Goal: Task Accomplishment & Management: Manage account settings

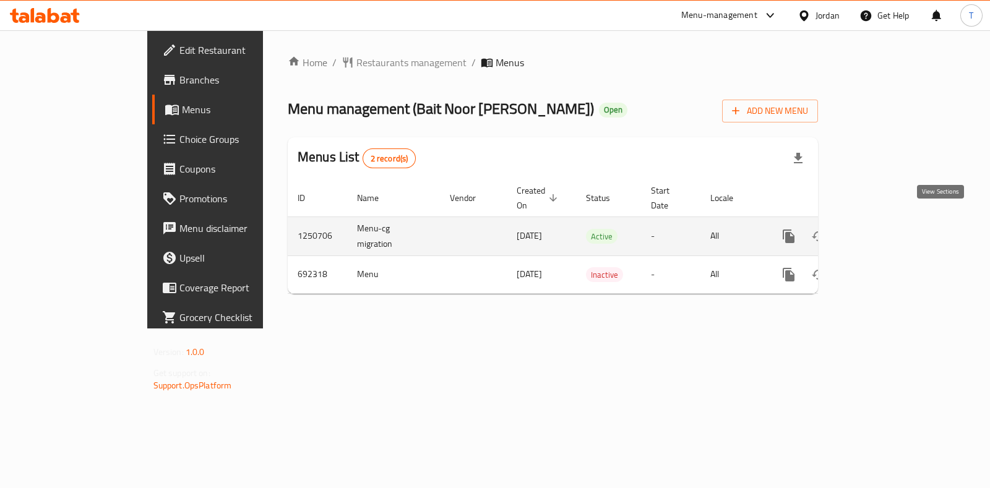
click at [886, 229] on icon "enhanced table" at bounding box center [878, 236] width 15 height 15
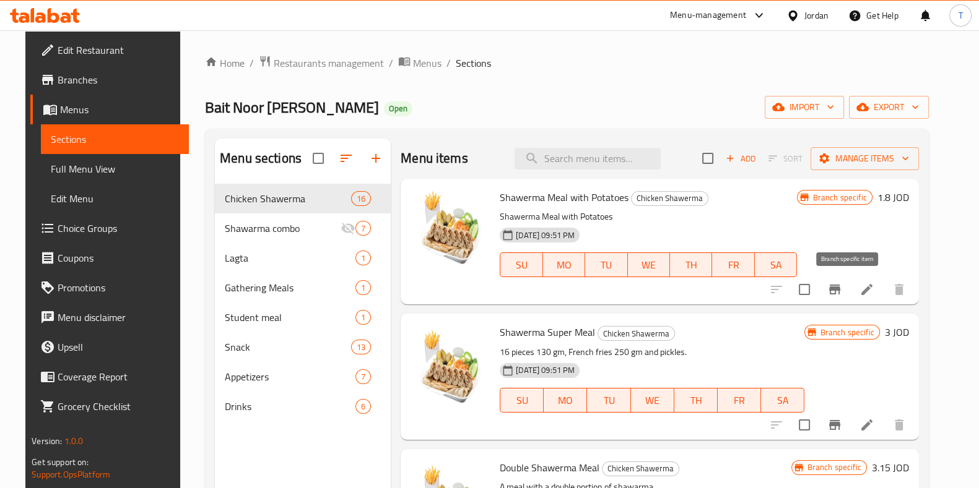
click at [849, 280] on button "Branch-specific-item" at bounding box center [835, 290] width 30 height 30
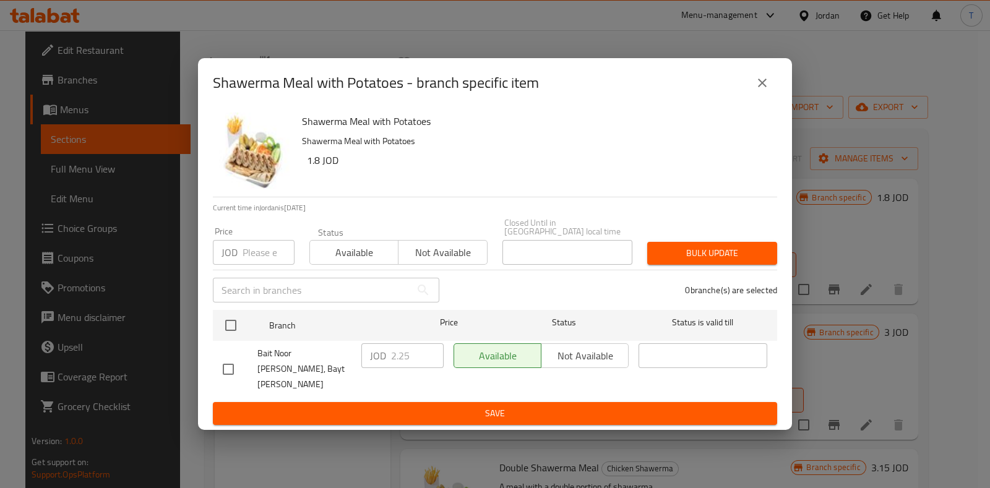
click at [755, 98] on button "close" at bounding box center [763, 83] width 30 height 30
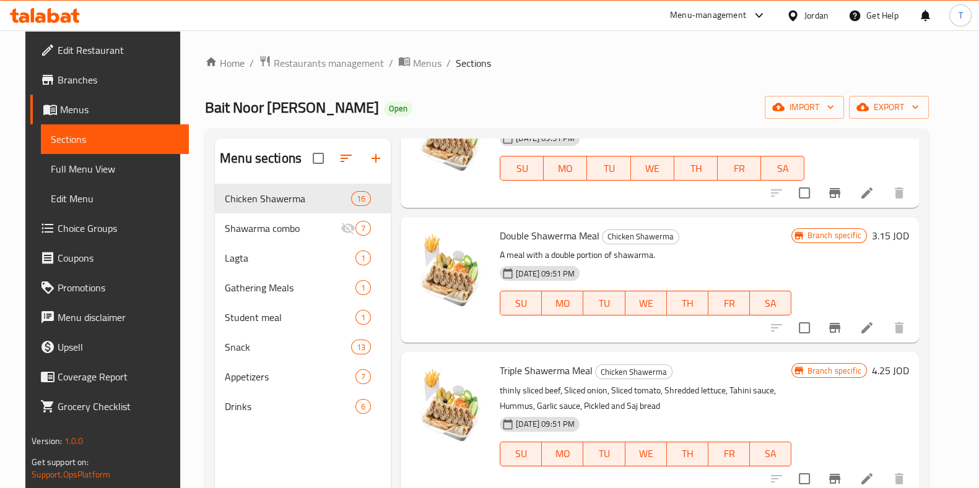
scroll to position [154, 0]
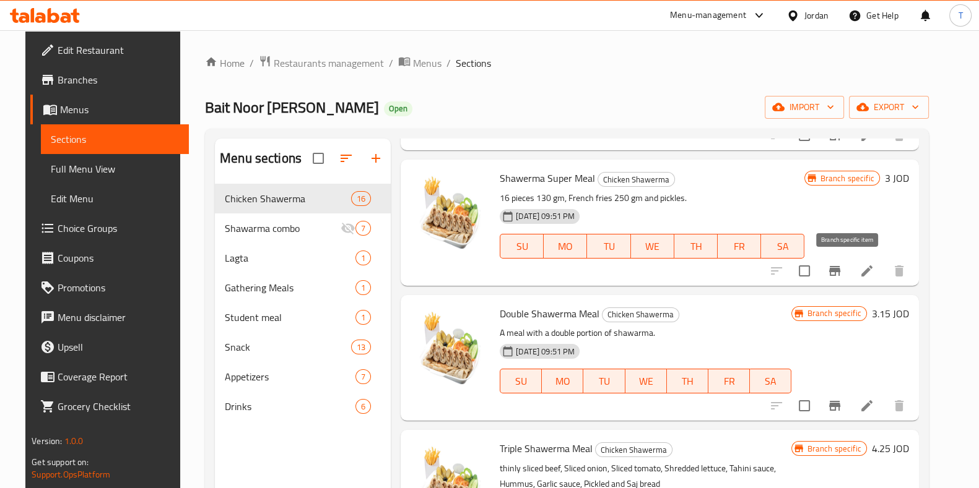
click at [842, 272] on icon "Branch-specific-item" at bounding box center [834, 271] width 15 height 15
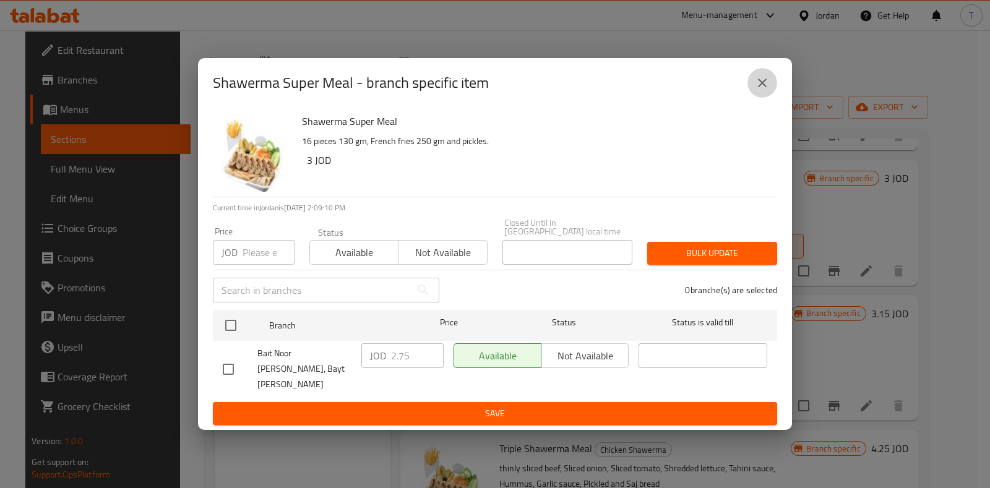
click at [760, 90] on icon "close" at bounding box center [762, 83] width 15 height 15
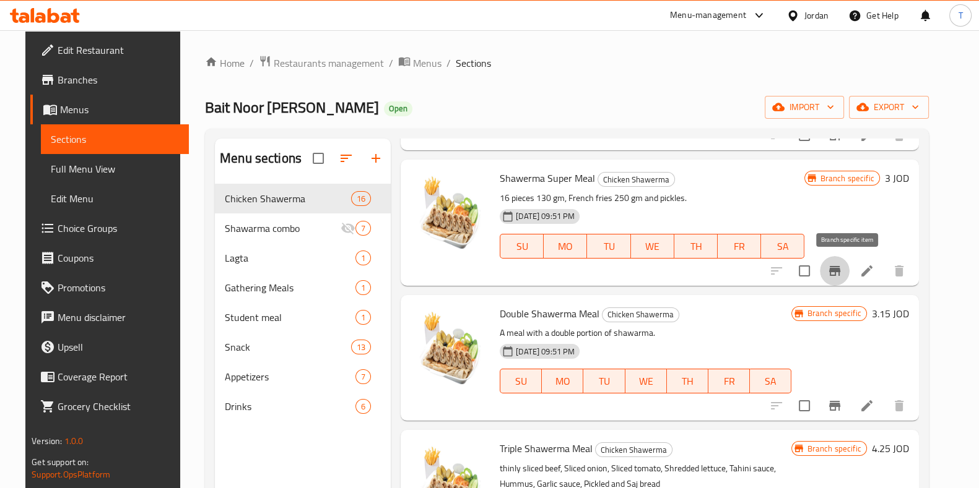
click at [840, 269] on icon "Branch-specific-item" at bounding box center [834, 271] width 11 height 10
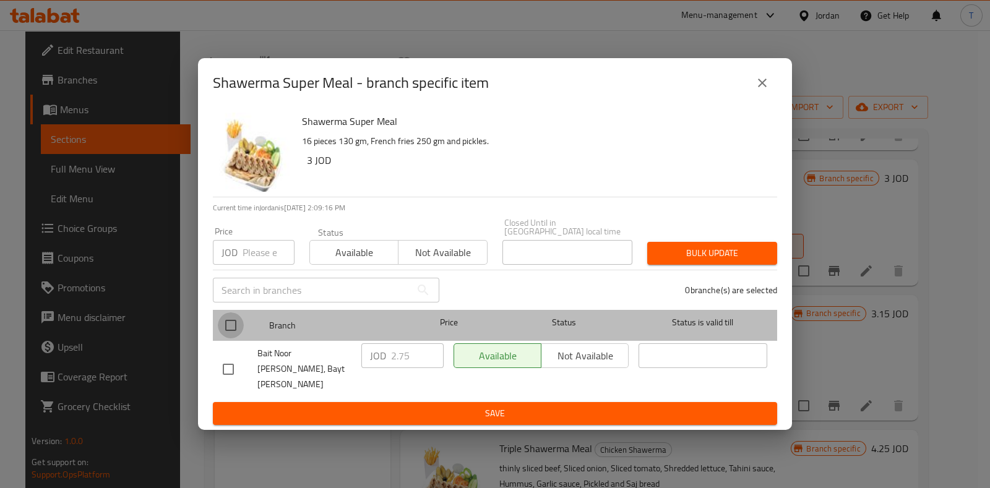
click at [235, 320] on input "checkbox" at bounding box center [231, 326] width 26 height 26
checkbox input "true"
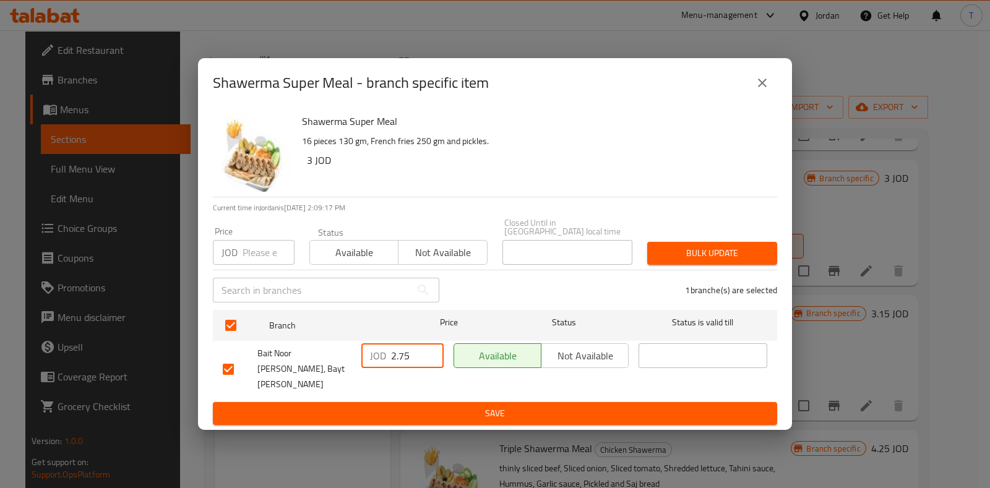
drag, startPoint x: 405, startPoint y: 357, endPoint x: 376, endPoint y: 356, distance: 29.7
click at [376, 356] on div "JOD 2.75 ​" at bounding box center [403, 356] width 82 height 25
click at [765, 83] on button "close" at bounding box center [763, 83] width 30 height 30
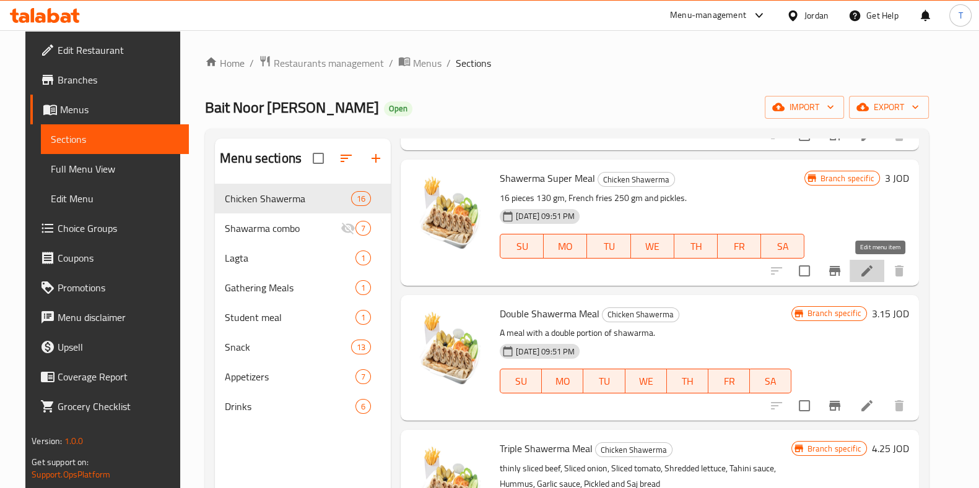
click at [874, 271] on icon at bounding box center [866, 271] width 15 height 15
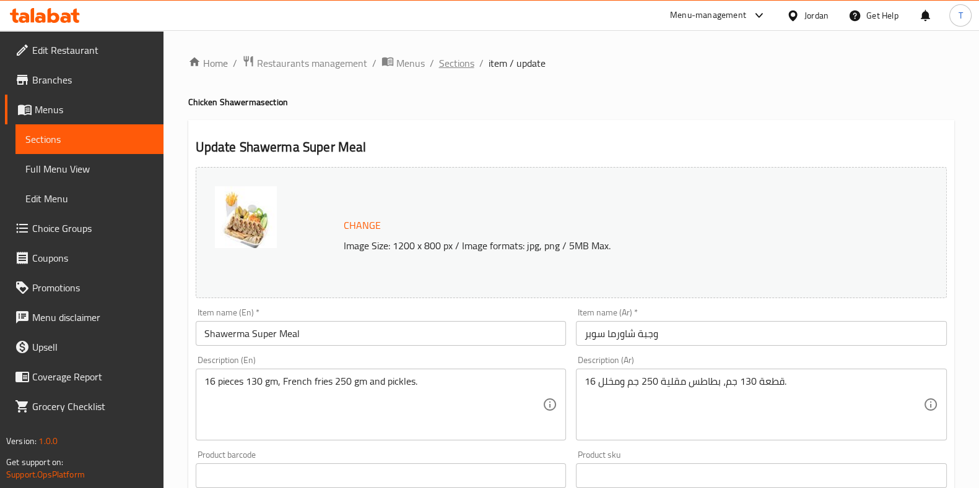
click at [453, 67] on span "Sections" at bounding box center [456, 63] width 35 height 15
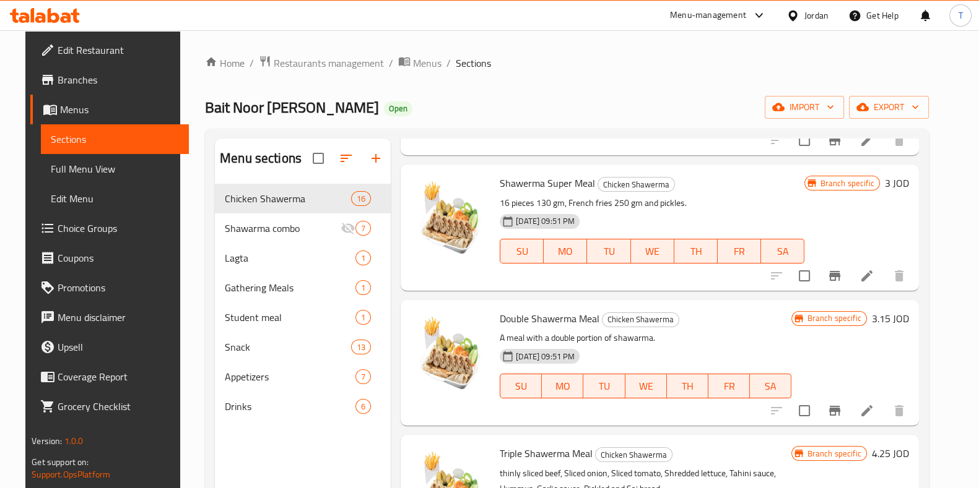
scroll to position [154, 0]
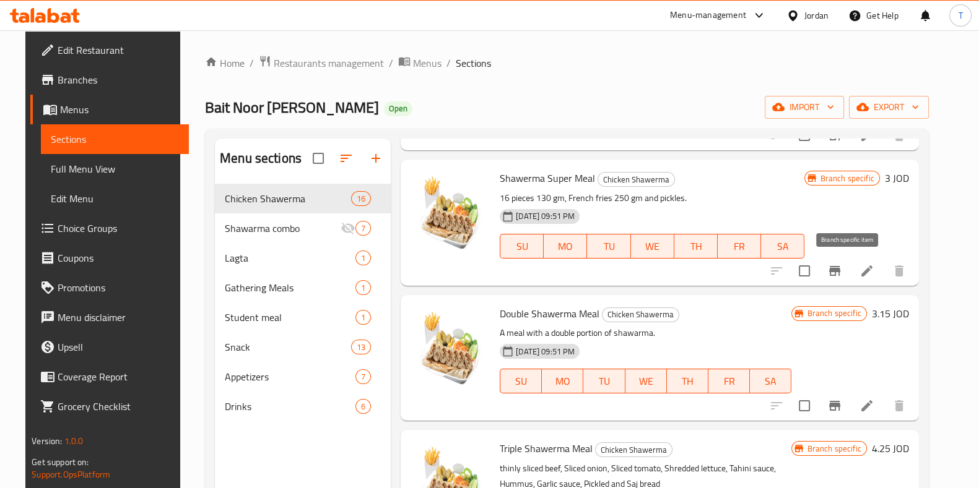
click at [840, 270] on icon "Branch-specific-item" at bounding box center [834, 271] width 11 height 10
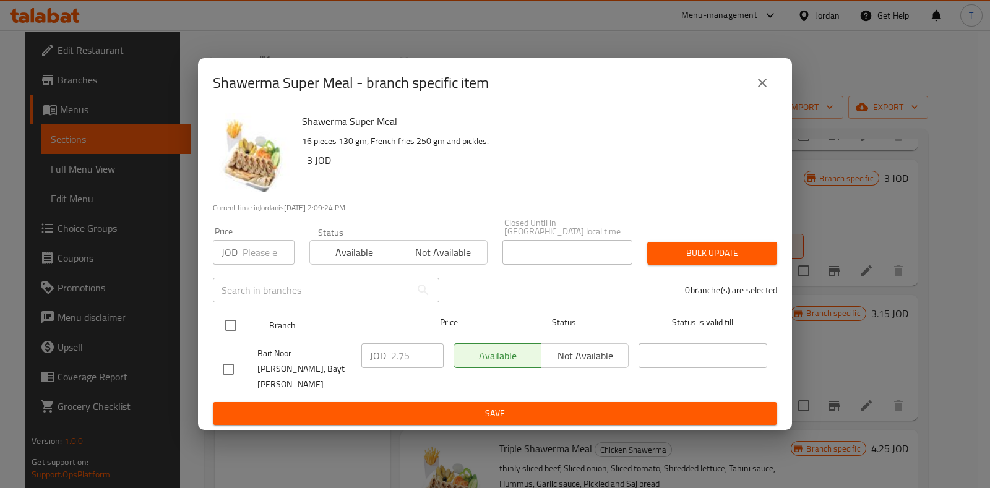
click at [235, 325] on input "checkbox" at bounding box center [231, 326] width 26 height 26
checkbox input "true"
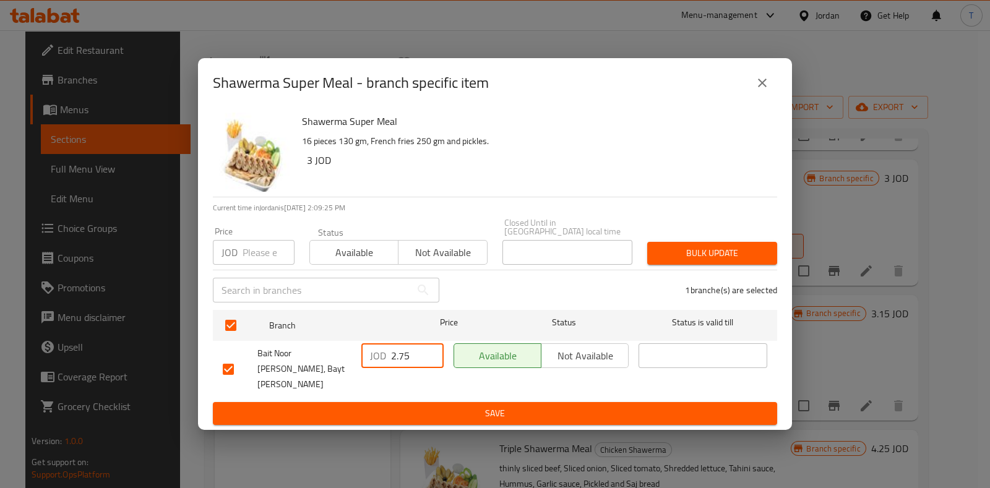
drag, startPoint x: 415, startPoint y: 360, endPoint x: 399, endPoint y: 360, distance: 15.5
click at [399, 360] on input "2.75" at bounding box center [417, 356] width 53 height 25
type input "2.9"
click at [490, 402] on button "Save" at bounding box center [495, 413] width 565 height 23
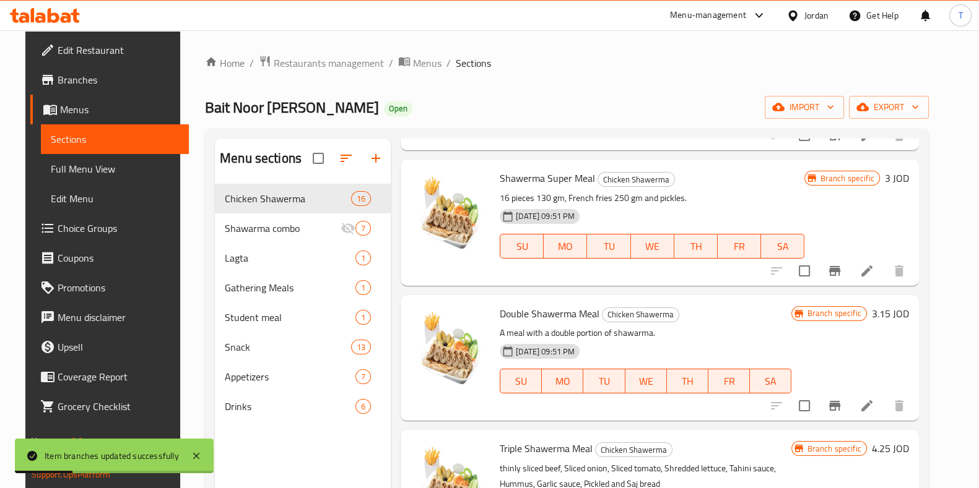
scroll to position [232, 0]
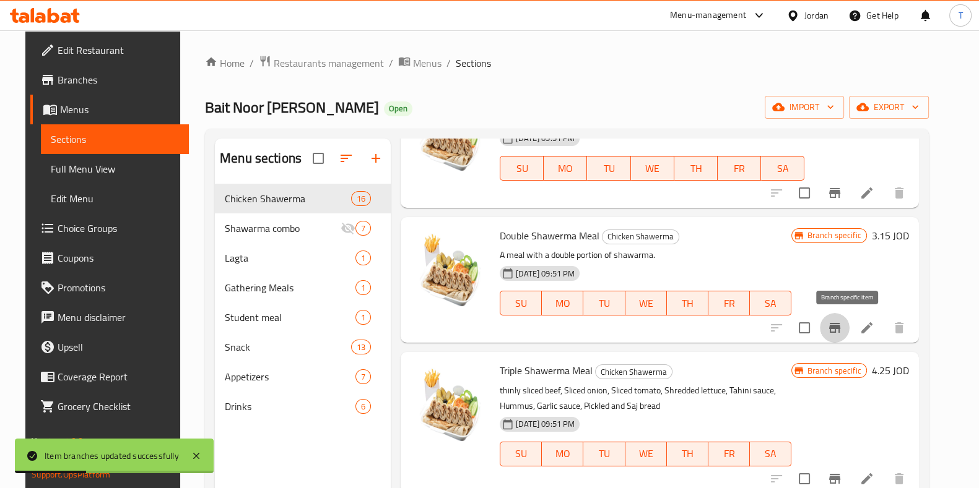
click at [841, 327] on icon "Branch-specific-item" at bounding box center [834, 328] width 15 height 15
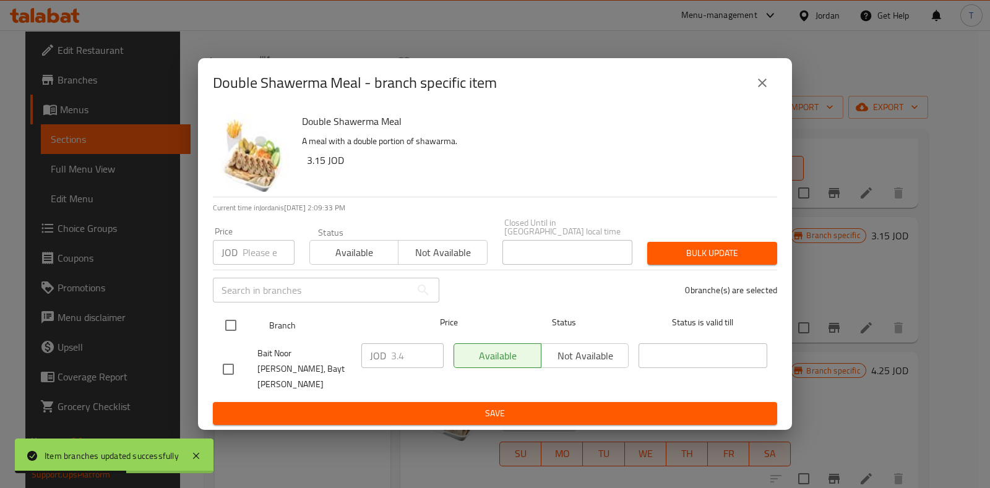
click at [217, 330] on div "Branch Price Status Status is valid till" at bounding box center [495, 325] width 565 height 31
click at [236, 329] on input "checkbox" at bounding box center [231, 326] width 26 height 26
checkbox input "true"
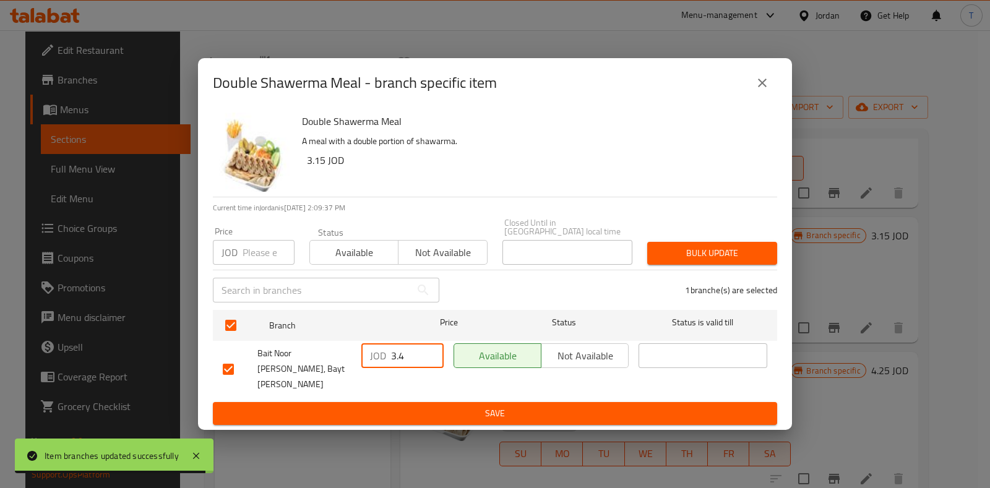
drag, startPoint x: 405, startPoint y: 363, endPoint x: 399, endPoint y: 363, distance: 6.8
click at [399, 363] on input "3.4" at bounding box center [417, 356] width 53 height 25
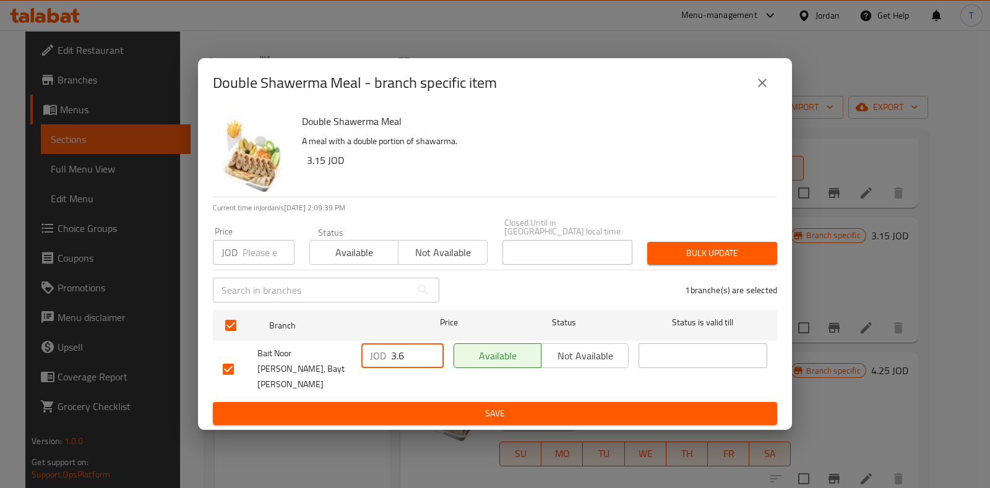
type input "3.6"
click at [555, 402] on button "Save" at bounding box center [495, 413] width 565 height 23
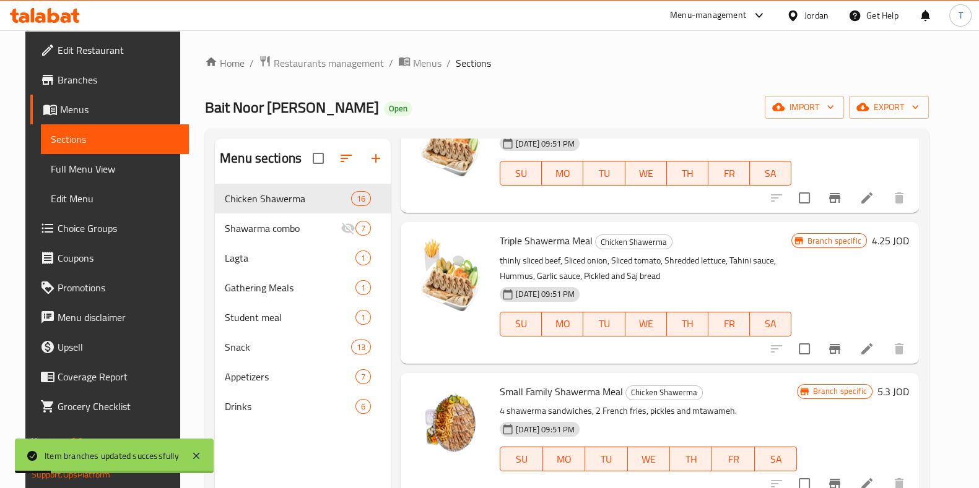
scroll to position [387, 0]
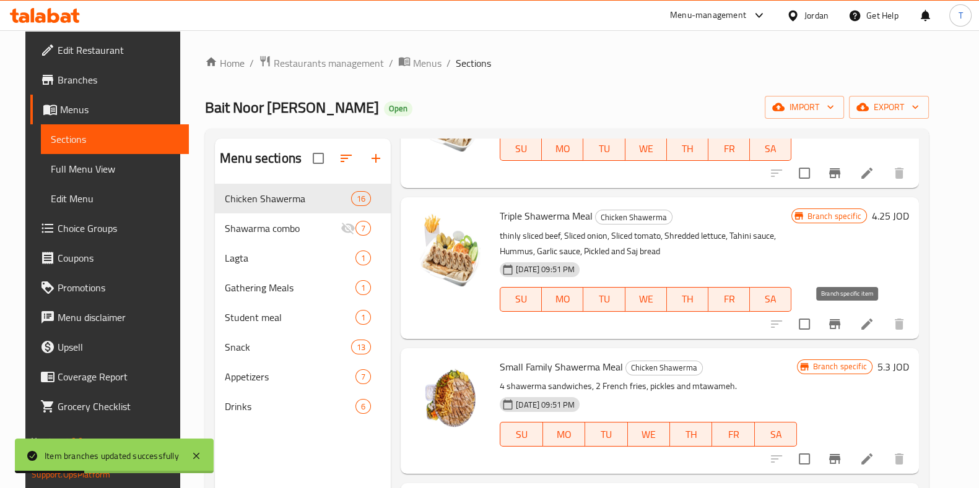
click at [840, 324] on icon "Branch-specific-item" at bounding box center [834, 324] width 11 height 10
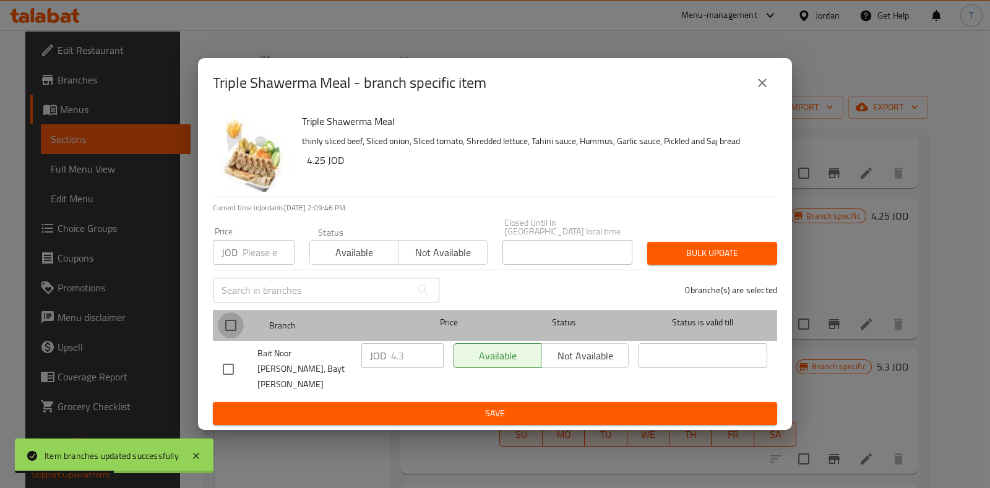
click at [223, 321] on input "checkbox" at bounding box center [231, 326] width 26 height 26
checkbox input "true"
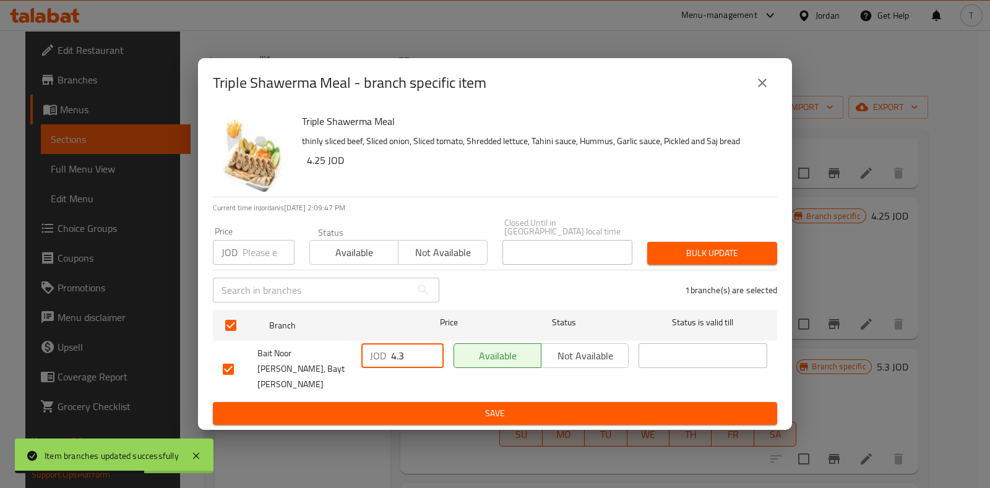
click at [400, 361] on input "4.3" at bounding box center [417, 356] width 53 height 25
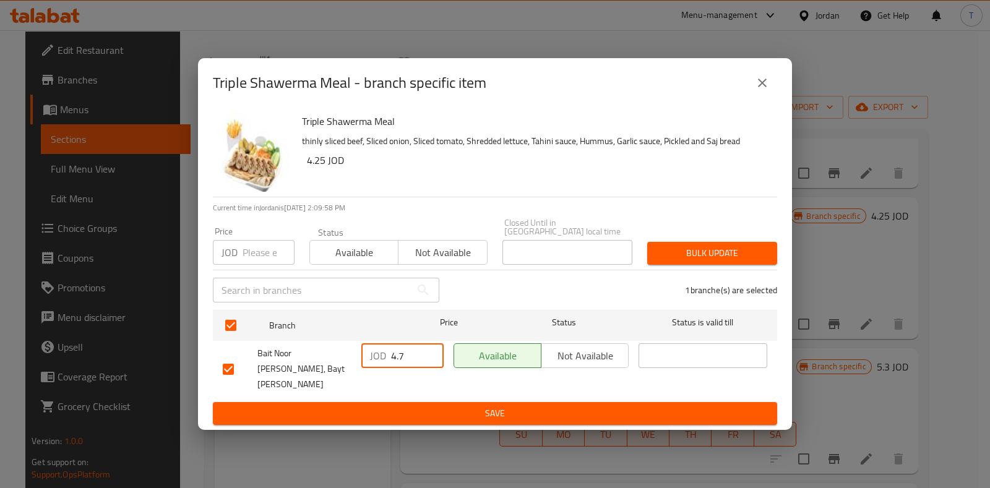
type input "4.7"
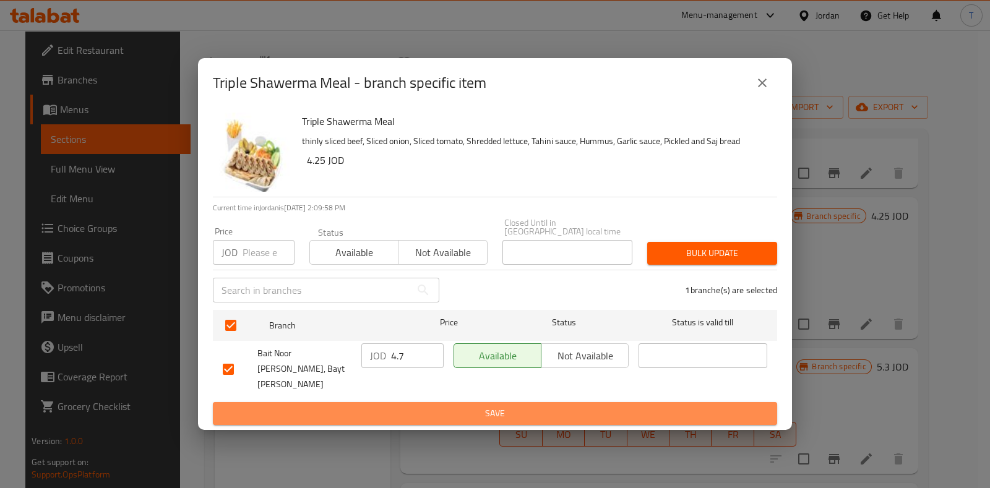
click at [519, 407] on span "Save" at bounding box center [495, 413] width 545 height 15
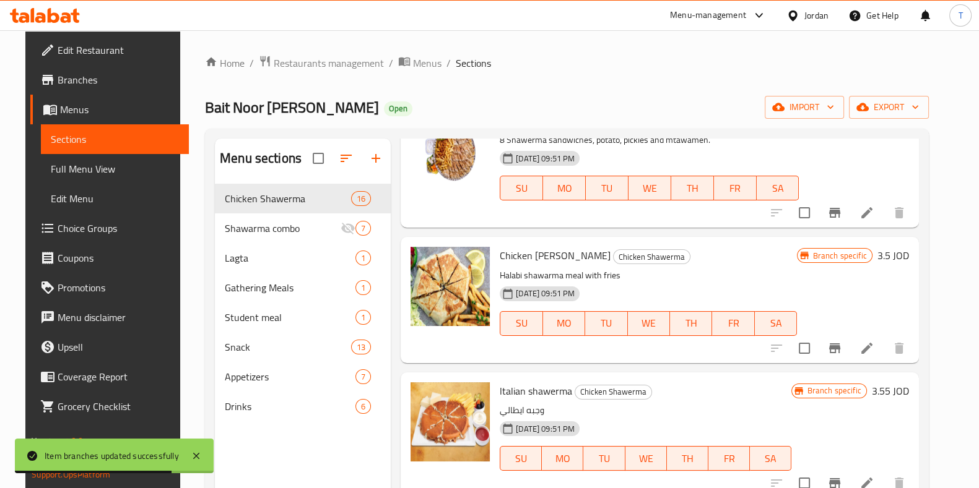
scroll to position [929, 0]
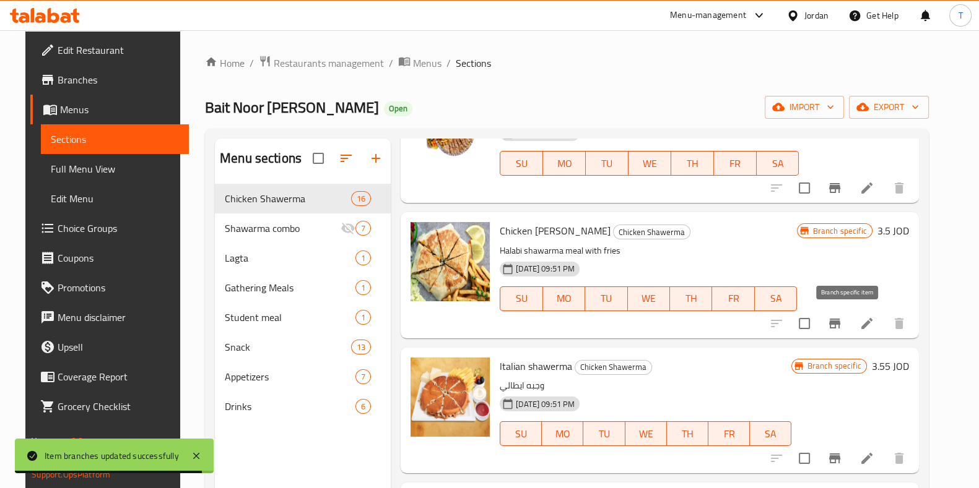
click at [841, 330] on icon "Branch-specific-item" at bounding box center [834, 323] width 15 height 15
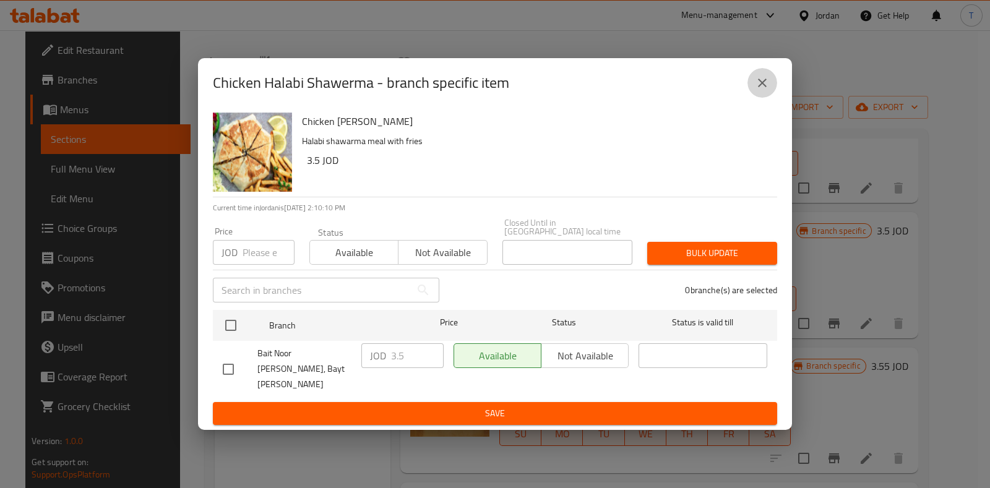
drag, startPoint x: 758, startPoint y: 96, endPoint x: 755, endPoint y: 134, distance: 37.8
click at [758, 90] on icon "close" at bounding box center [762, 83] width 15 height 15
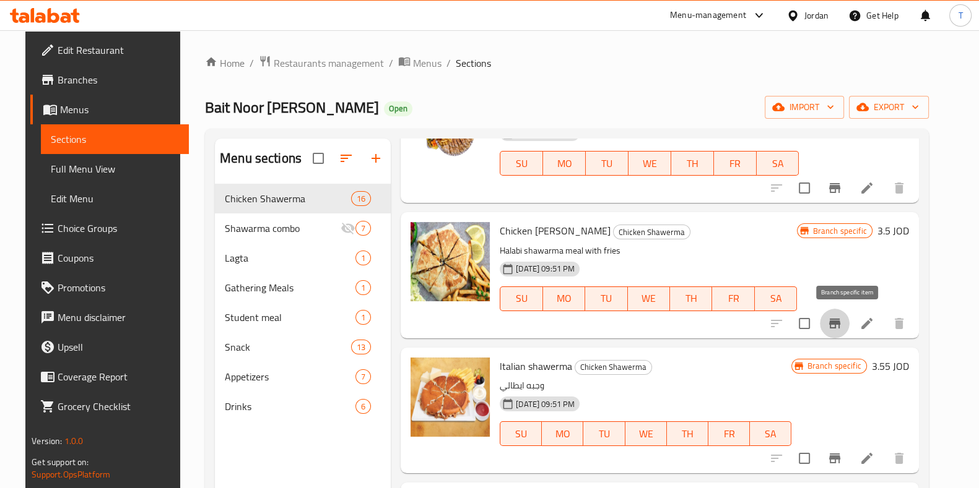
click at [840, 323] on icon "Branch-specific-item" at bounding box center [834, 324] width 11 height 10
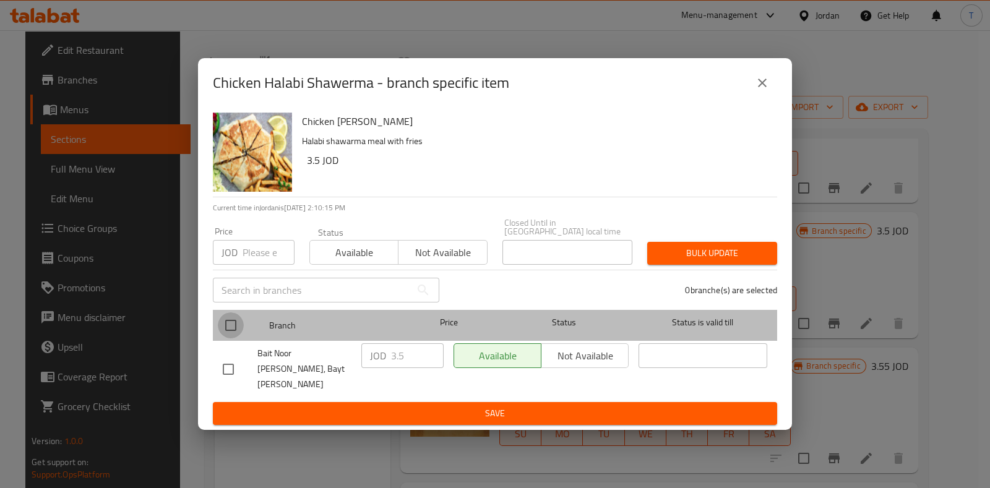
click at [224, 328] on input "checkbox" at bounding box center [231, 326] width 26 height 26
checkbox input "true"
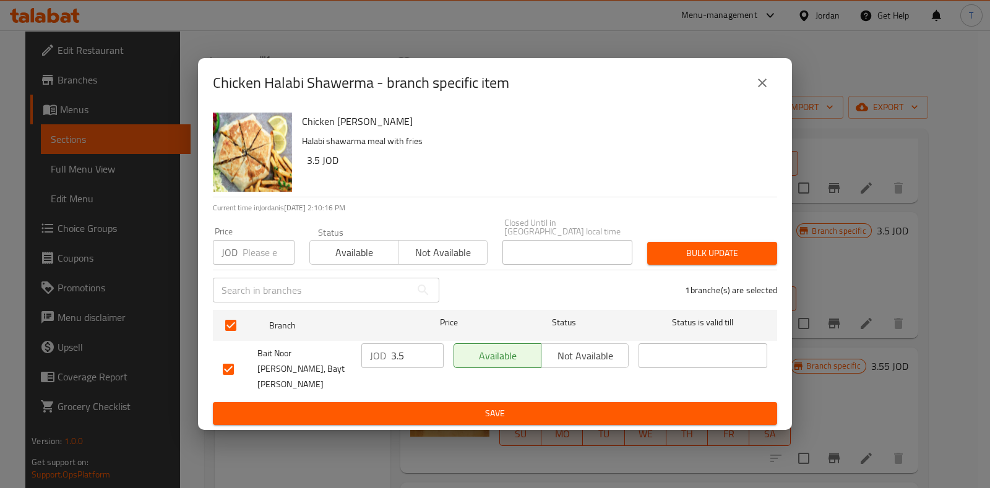
click at [399, 361] on input "3.5" at bounding box center [417, 356] width 53 height 25
type input "3.75"
click at [582, 406] on span "Save" at bounding box center [495, 413] width 545 height 15
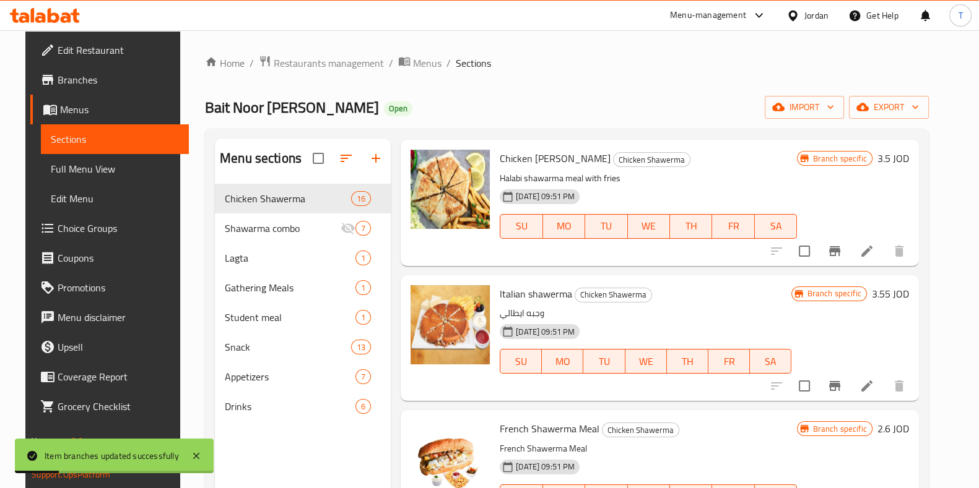
scroll to position [1005, 0]
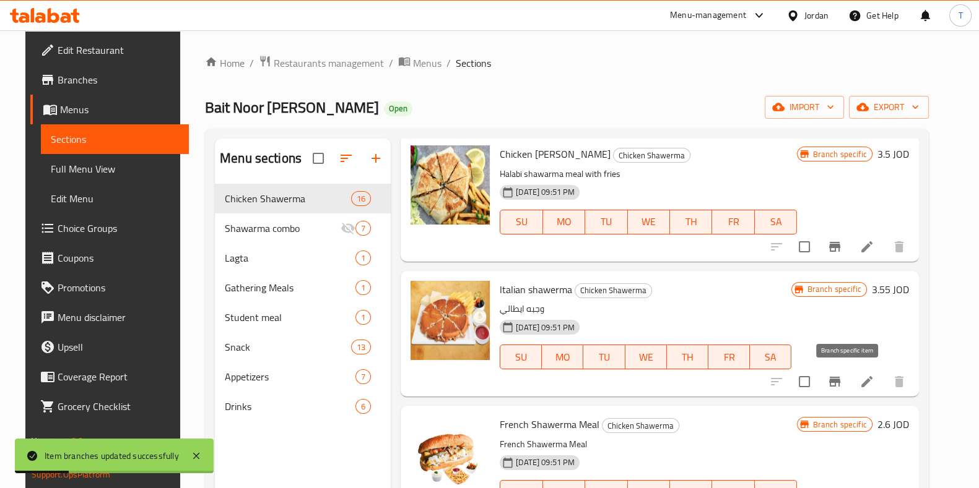
click at [842, 381] on icon "Branch-specific-item" at bounding box center [834, 382] width 15 height 15
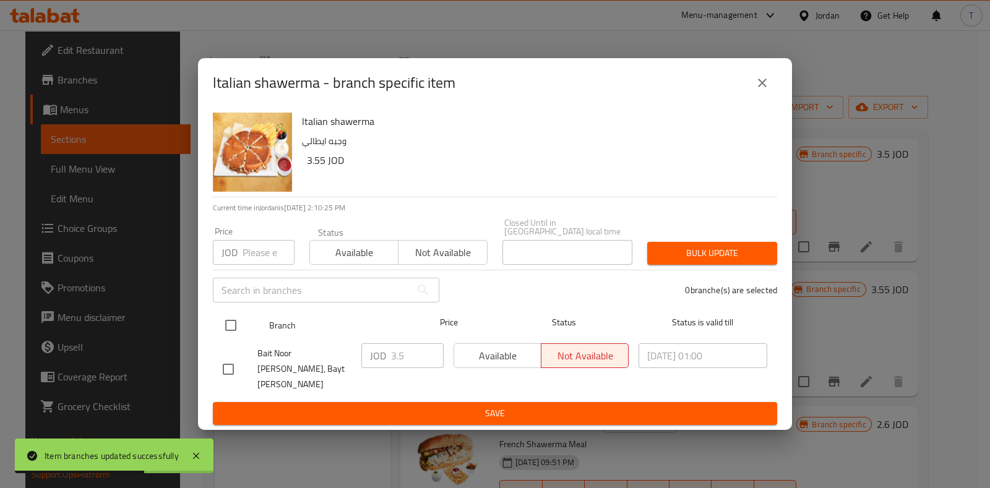
click at [236, 335] on input "checkbox" at bounding box center [231, 326] width 26 height 26
checkbox input "true"
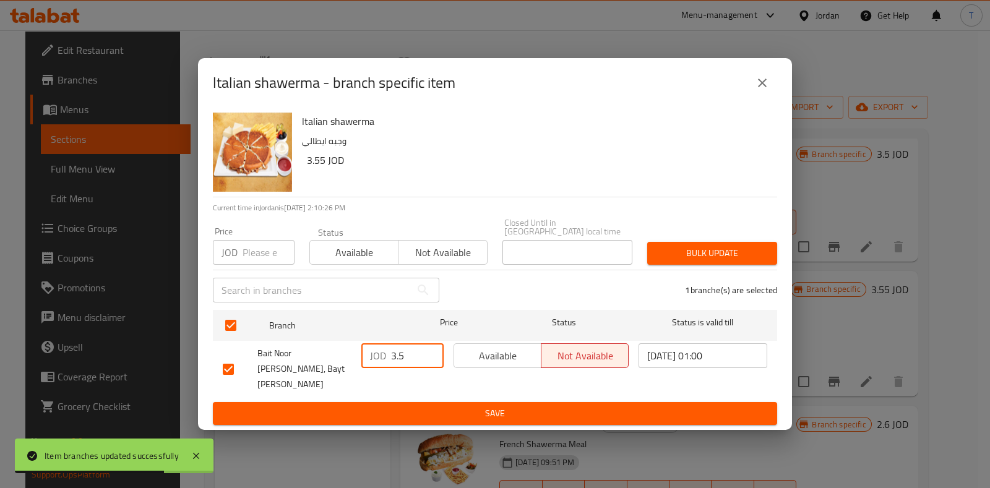
drag, startPoint x: 405, startPoint y: 362, endPoint x: 340, endPoint y: 361, distance: 65.6
click at [350, 358] on div "Bait Noor [PERSON_NAME], Bayt [PERSON_NAME] JOD 3.5 ​ Available Not available […" at bounding box center [495, 369] width 555 height 61
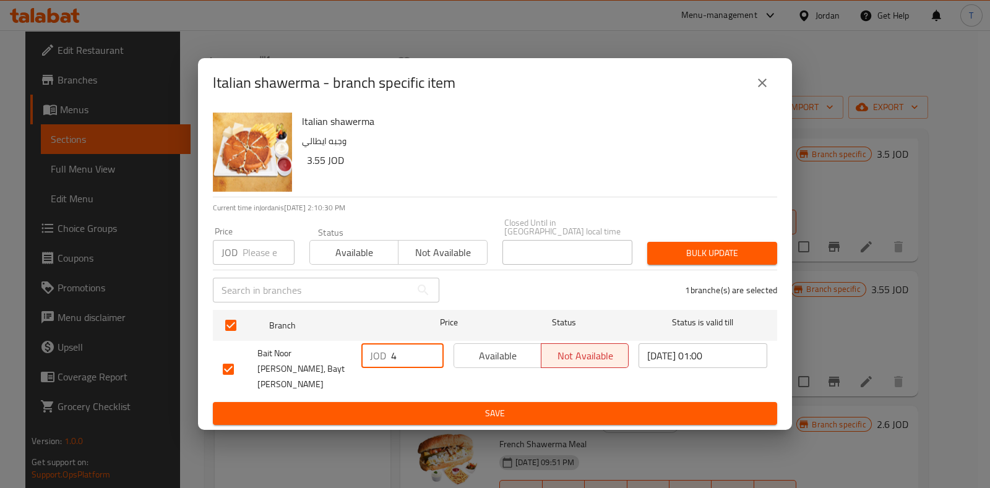
click at [405, 363] on input "4" at bounding box center [417, 356] width 53 height 25
drag, startPoint x: 405, startPoint y: 363, endPoint x: 390, endPoint y: 363, distance: 14.9
click at [392, 363] on input "4" at bounding box center [417, 356] width 53 height 25
type input "3.9"
click at [458, 402] on button "Save" at bounding box center [495, 413] width 565 height 23
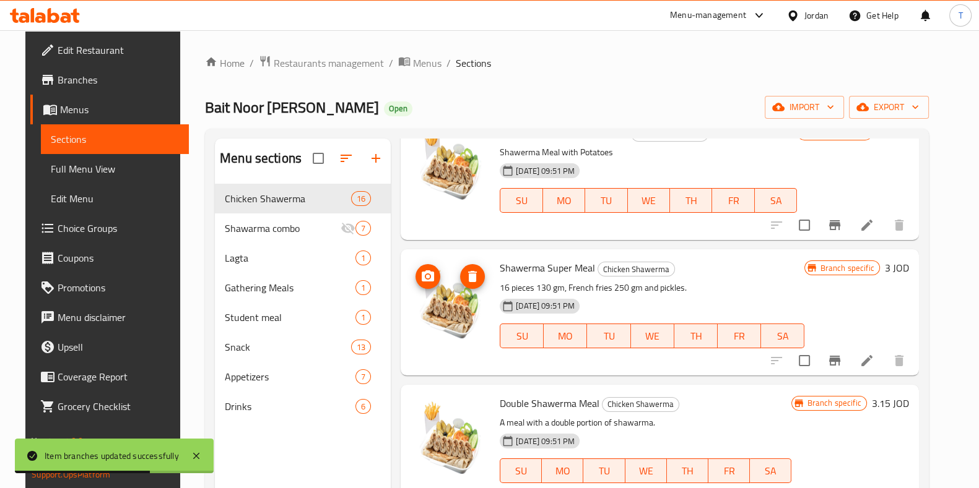
scroll to position [0, 0]
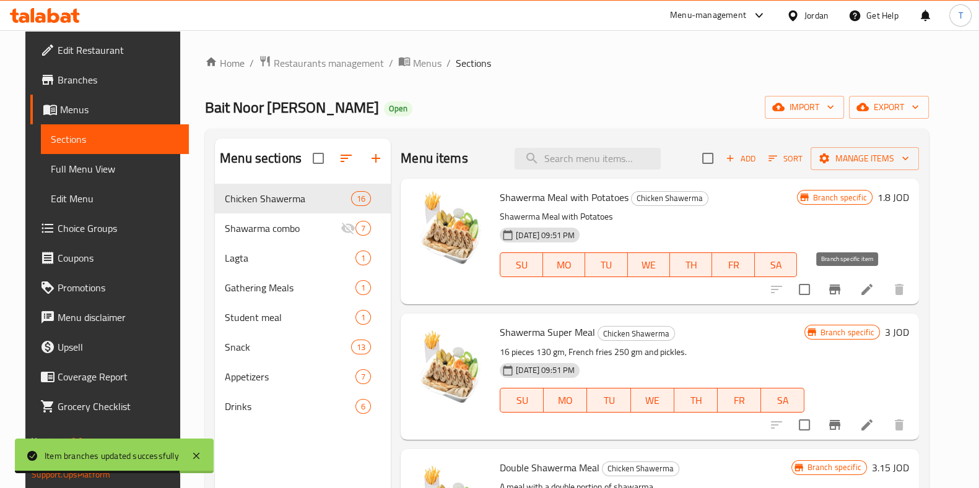
click at [849, 288] on button "Branch-specific-item" at bounding box center [835, 290] width 30 height 30
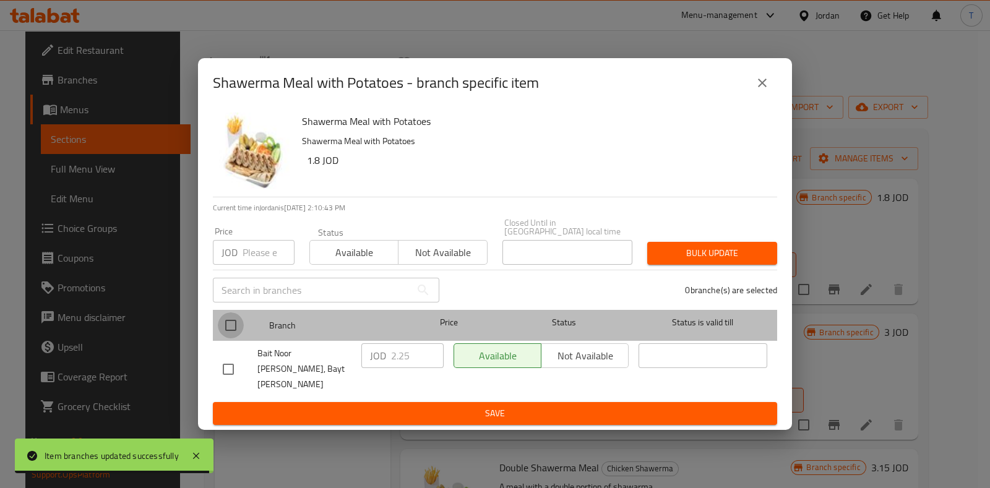
click at [233, 331] on input "checkbox" at bounding box center [231, 326] width 26 height 26
checkbox input "true"
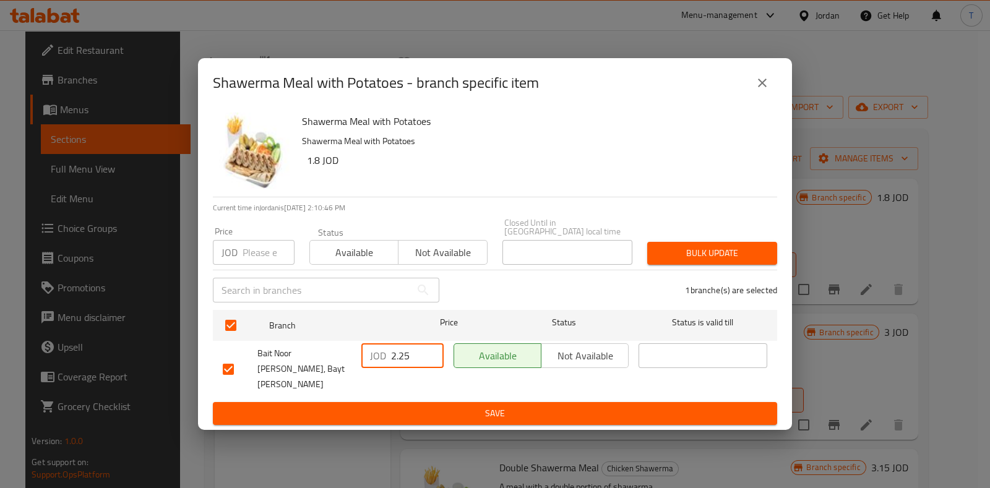
drag, startPoint x: 404, startPoint y: 360, endPoint x: 413, endPoint y: 358, distance: 8.9
click at [413, 358] on input "2.25" at bounding box center [417, 356] width 53 height 25
click at [401, 357] on input "2.25" at bounding box center [417, 356] width 53 height 25
type input "2.4"
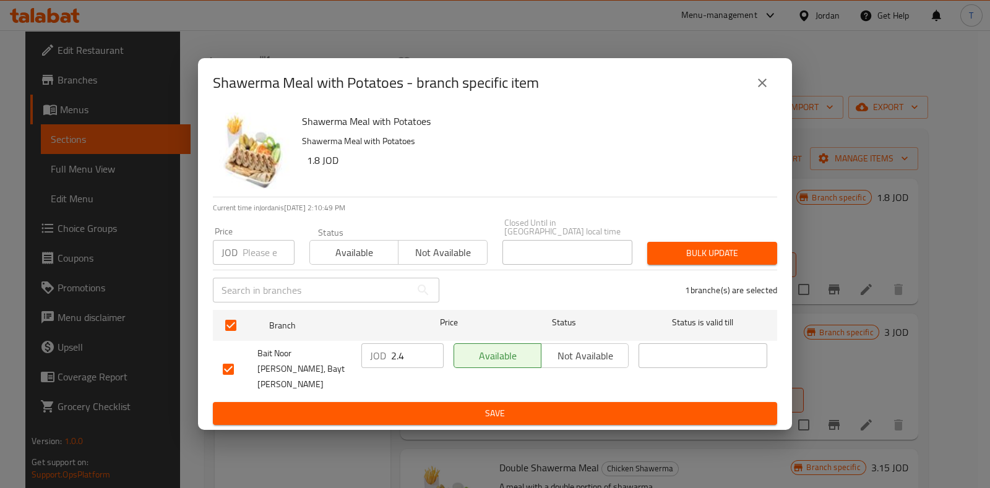
click at [451, 382] on div "Available Not available" at bounding box center [541, 369] width 185 height 61
click at [452, 406] on span "Save" at bounding box center [495, 413] width 545 height 15
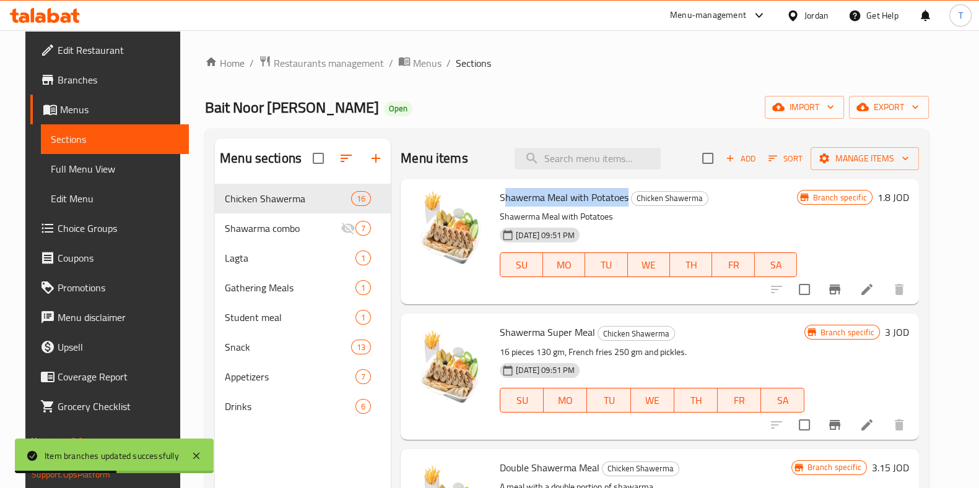
drag, startPoint x: 497, startPoint y: 198, endPoint x: 628, endPoint y: 204, distance: 131.4
click at [622, 199] on h6 "Shawerma Meal with Potatoes Chicken Shawerma" at bounding box center [648, 197] width 297 height 17
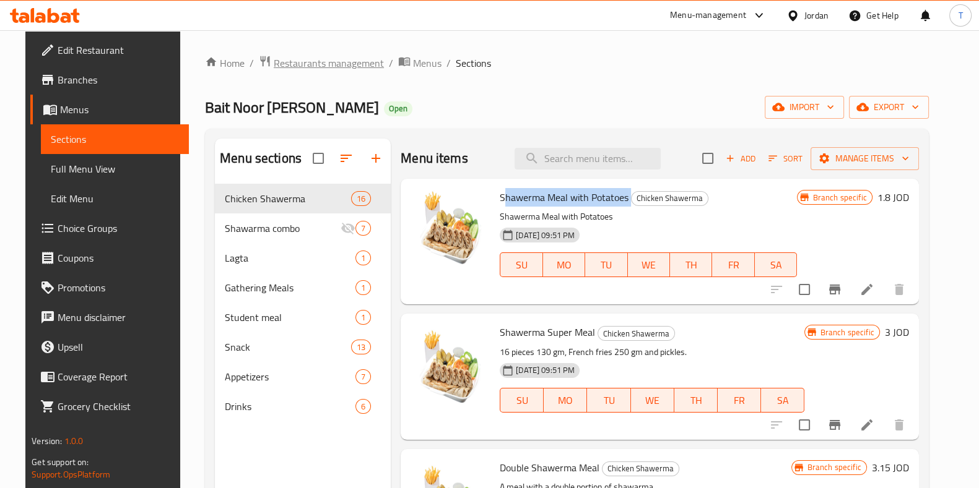
click at [340, 63] on span "Restaurants management" at bounding box center [329, 63] width 110 height 15
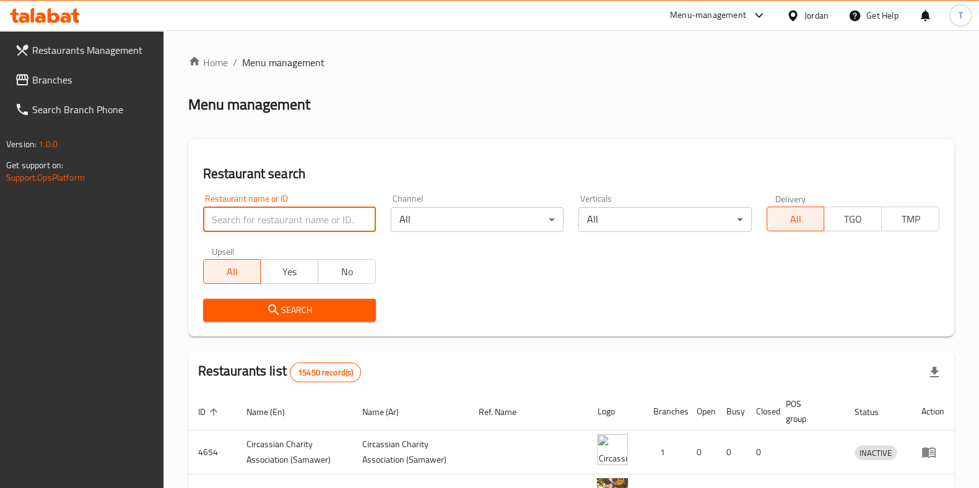
click at [337, 222] on input "search" at bounding box center [289, 219] width 173 height 25
type input "dolmarz"
click at [318, 314] on span "Search" at bounding box center [289, 310] width 153 height 15
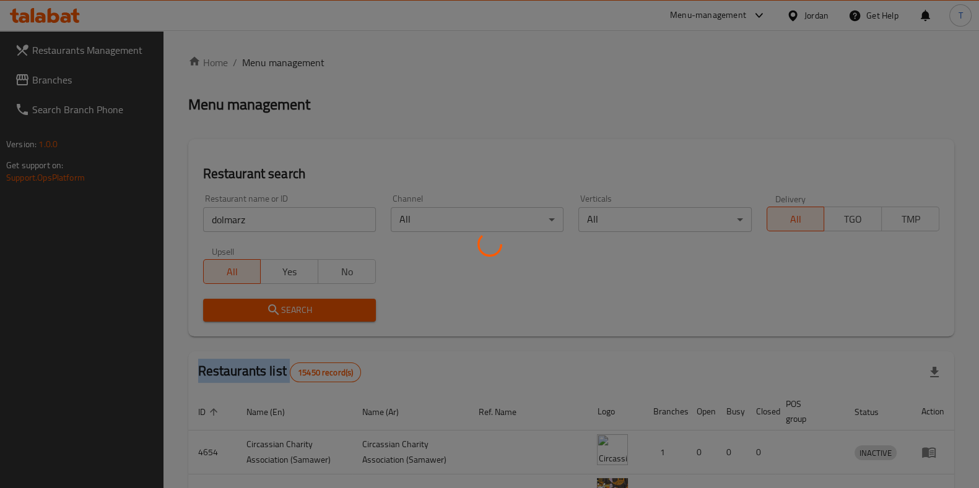
click at [318, 314] on div at bounding box center [489, 244] width 979 height 488
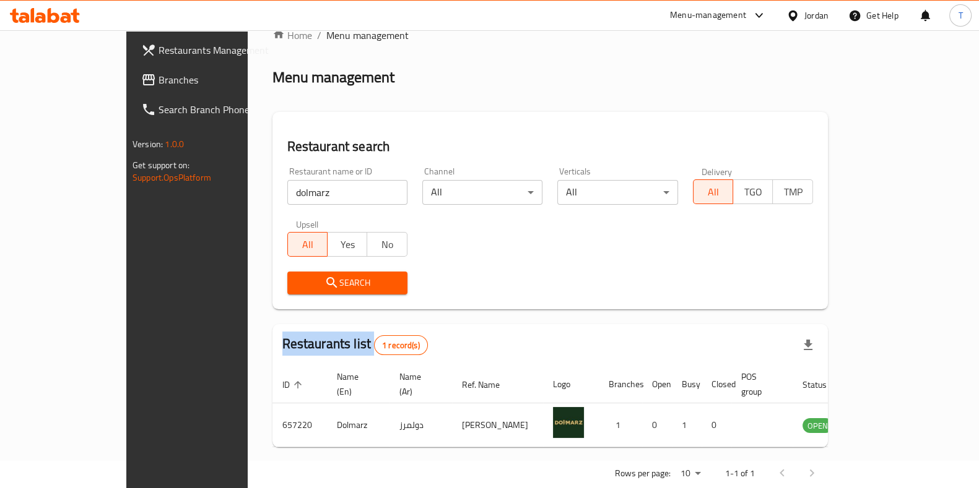
scroll to position [39, 0]
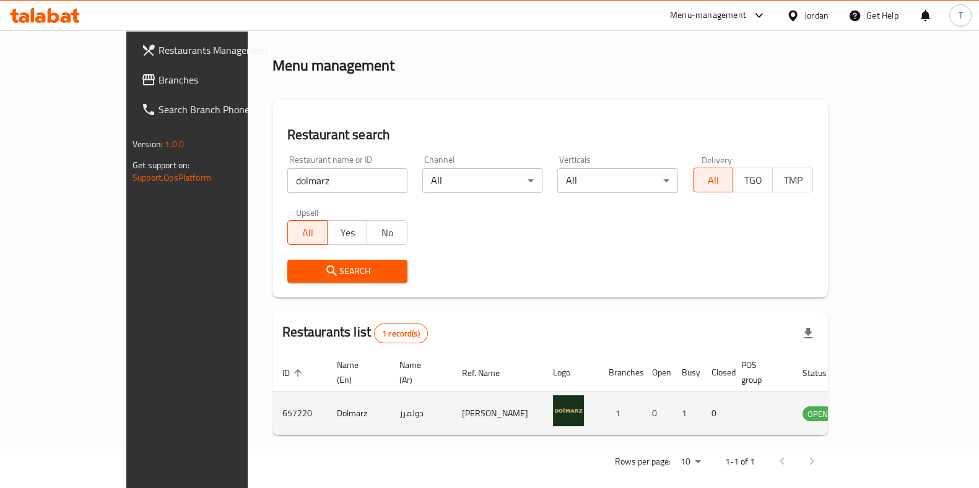
click at [900, 412] on td "enhanced table" at bounding box center [878, 414] width 43 height 44
click at [890, 406] on link "enhanced table" at bounding box center [878, 413] width 23 height 15
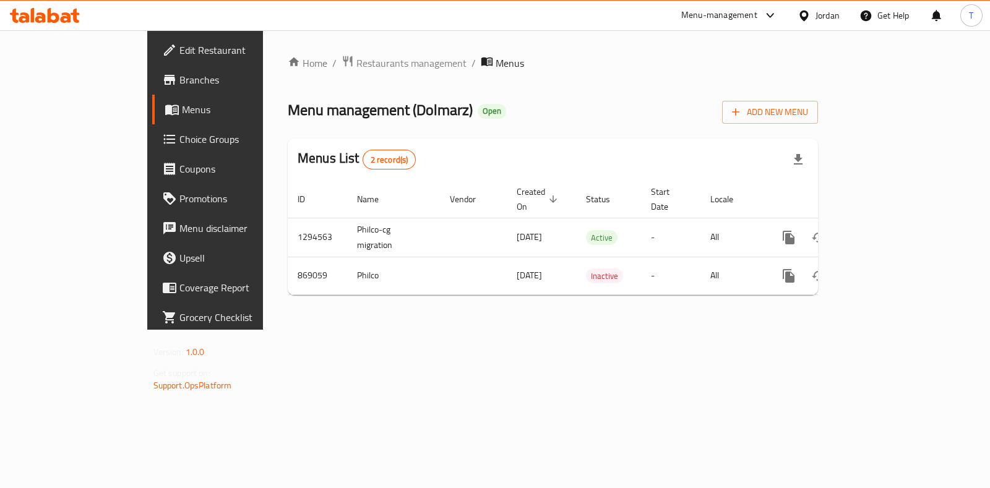
drag, startPoint x: 84, startPoint y: 88, endPoint x: 92, endPoint y: 87, distance: 8.8
click at [152, 86] on link "Branches" at bounding box center [232, 80] width 160 height 30
